Goal: Find specific page/section: Find specific page/section

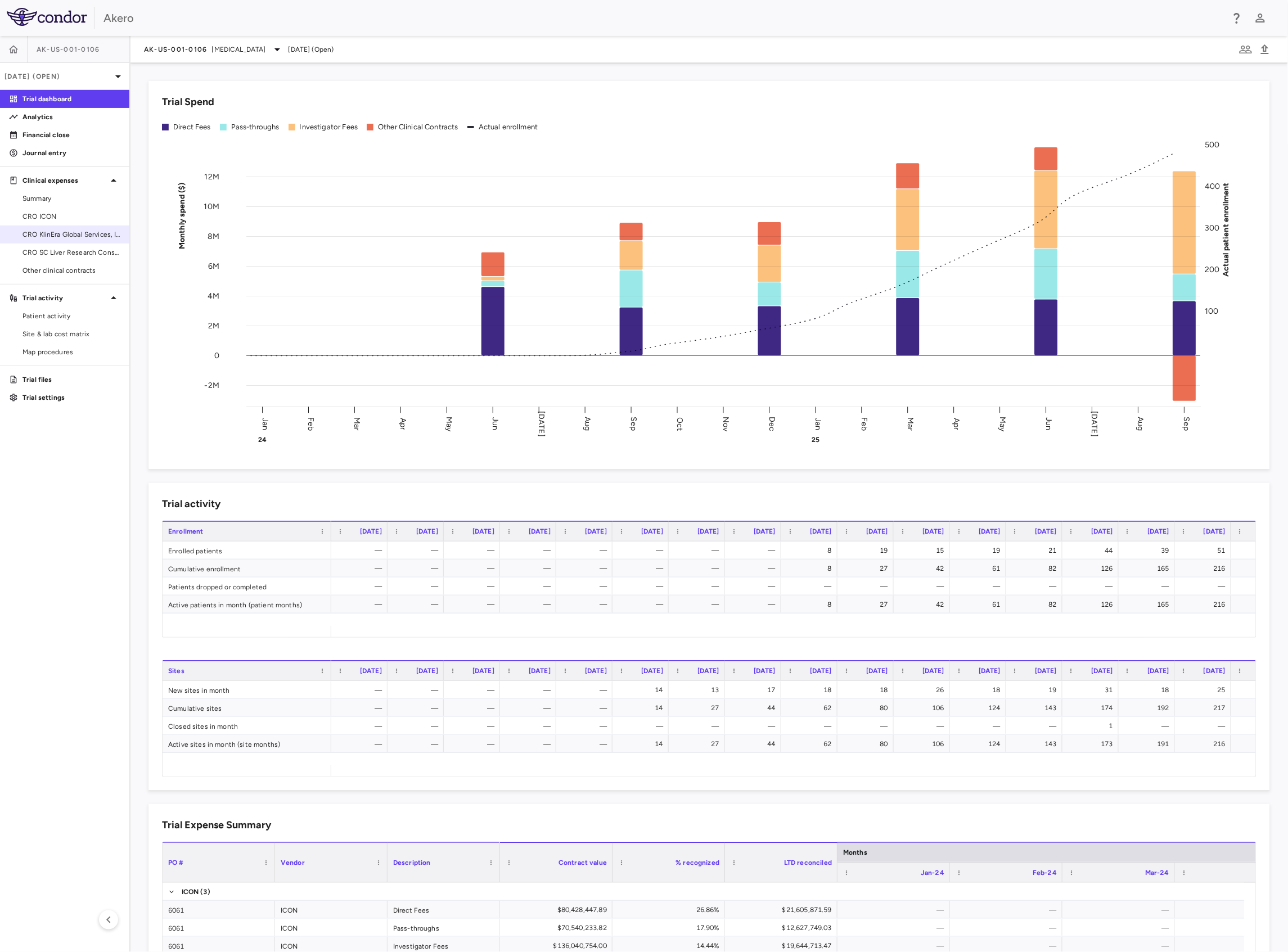
click at [76, 236] on span "CRO KlinEra Global Services, Inc" at bounding box center [71, 234] width 98 height 10
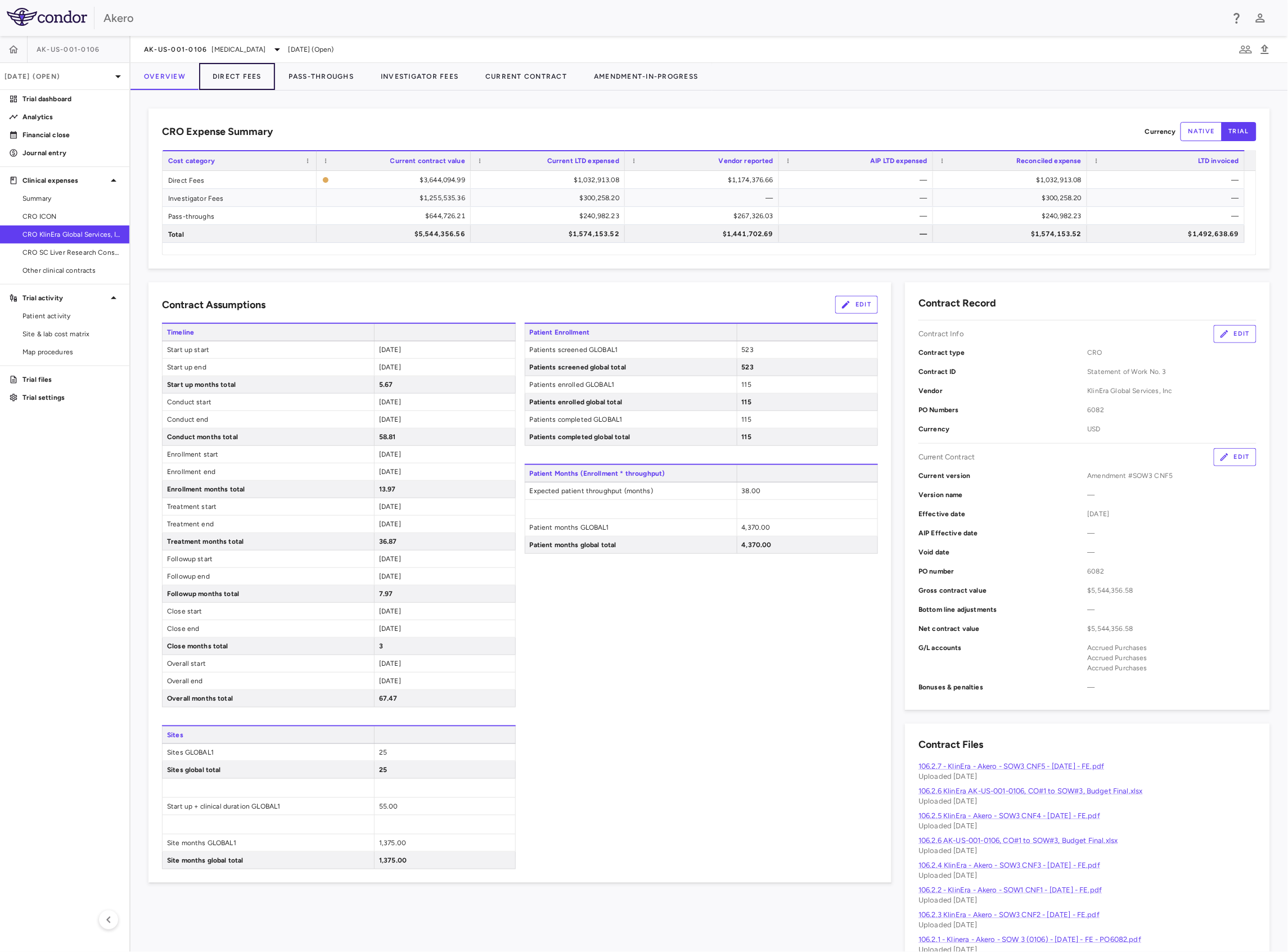
drag, startPoint x: 228, startPoint y: 67, endPoint x: 183, endPoint y: 81, distance: 47.1
click at [228, 67] on button "Direct Fees" at bounding box center [236, 76] width 76 height 27
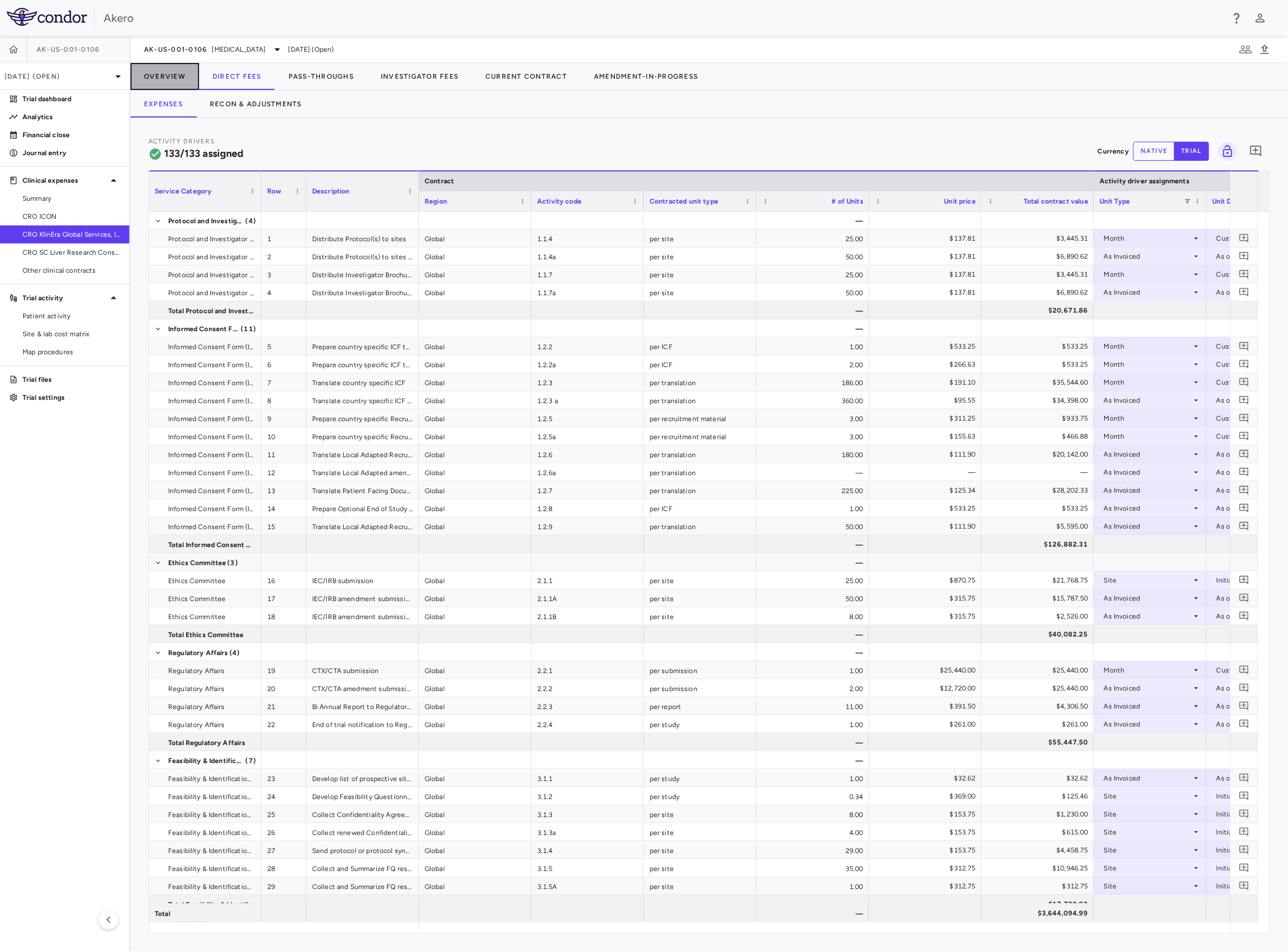
click at [156, 70] on button "Overview" at bounding box center [164, 76] width 68 height 27
